Goal: Task Accomplishment & Management: Manage account settings

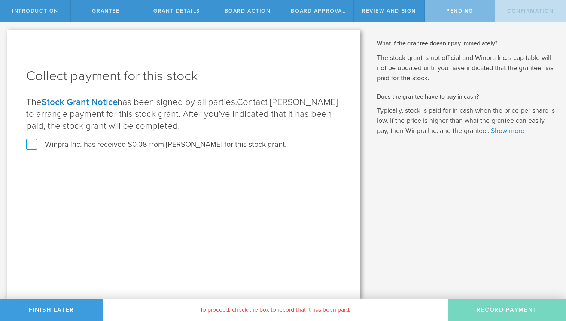
click at [36, 144] on label "Winpra Inc. has received $0.08 from Radhika Modi for this stock grant." at bounding box center [156, 145] width 260 height 10
click at [0, 0] on input "Winpra Inc. has received $0.08 from Radhika Modi for this stock grant." at bounding box center [0, 0] width 0 height 0
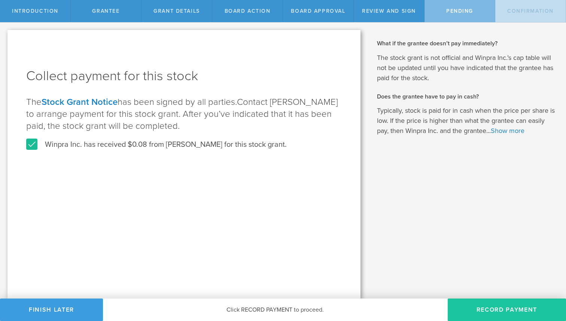
click at [502, 312] on button "Record Payment" at bounding box center [506, 309] width 118 height 22
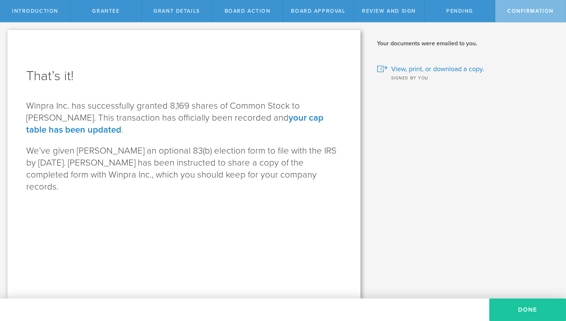
click at [513, 310] on button "Done" at bounding box center [527, 309] width 77 height 22
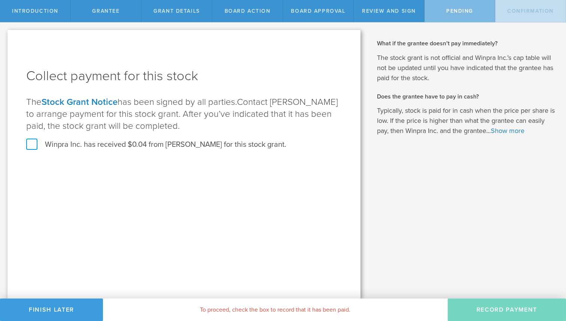
click at [32, 142] on label "Winpra Inc. has received $0.04 from [PERSON_NAME] for this stock grant." at bounding box center [156, 145] width 260 height 10
click at [0, 0] on input "Winpra Inc. has received $0.04 from [PERSON_NAME] for this stock grant." at bounding box center [0, 0] width 0 height 0
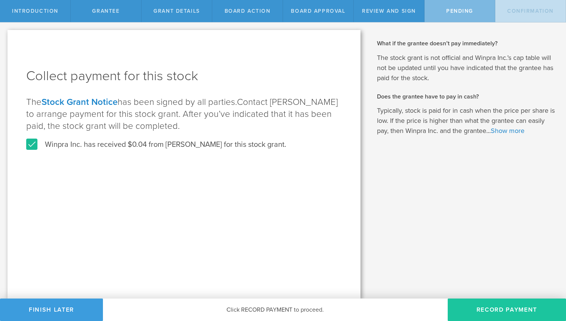
click at [508, 313] on button "Record Payment" at bounding box center [506, 309] width 118 height 22
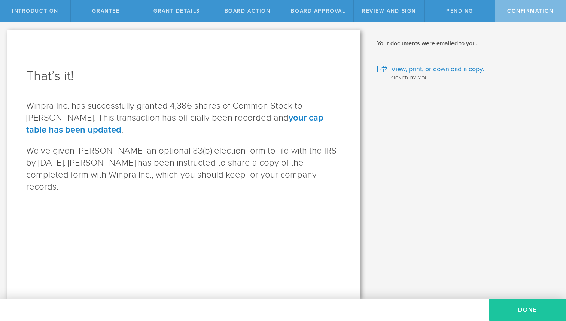
click at [521, 308] on button "Done" at bounding box center [527, 309] width 77 height 22
